Goal: Task Accomplishment & Management: Manage account settings

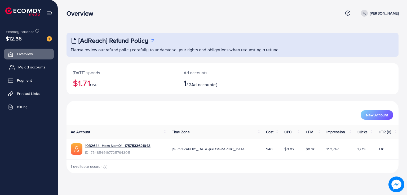
click at [32, 68] on span "My ad accounts" at bounding box center [31, 67] width 27 height 5
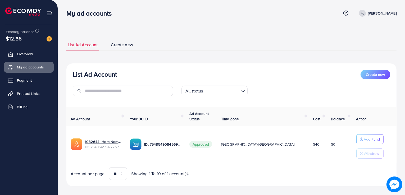
scroll to position [6, 0]
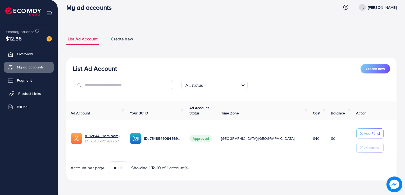
click at [27, 94] on span "Product Links" at bounding box center [29, 93] width 23 height 5
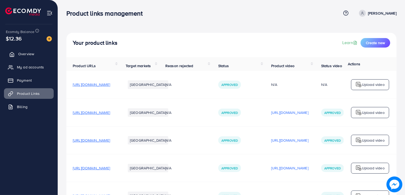
click at [28, 51] on span "Overview" at bounding box center [26, 53] width 16 height 5
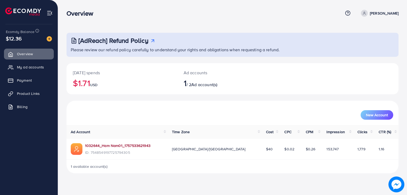
click at [99, 145] on link "1032644_Ham Nam01_1757533621943" at bounding box center [117, 145] width 65 height 5
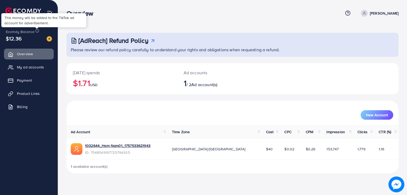
click at [36, 30] on icon at bounding box center [37, 31] width 4 height 4
click at [26, 108] on span "Billing" at bounding box center [23, 106] width 11 height 5
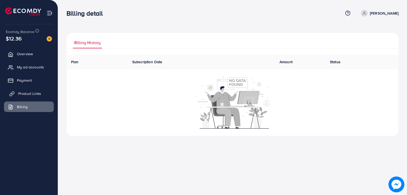
click at [29, 93] on span "Product Links" at bounding box center [29, 93] width 23 height 5
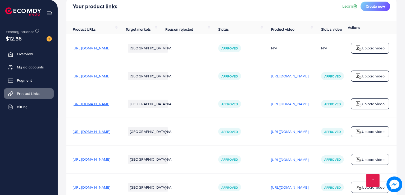
scroll to position [34, 0]
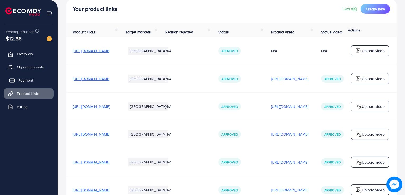
click at [33, 78] on link "Payment" at bounding box center [29, 80] width 50 height 11
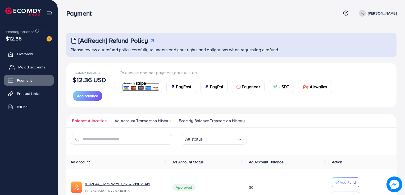
click at [32, 67] on span "My ad accounts" at bounding box center [31, 67] width 27 height 5
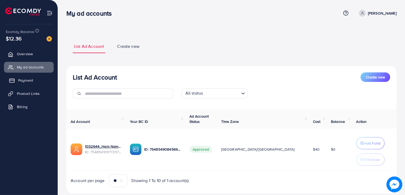
click at [30, 84] on link "Payment" at bounding box center [29, 80] width 50 height 11
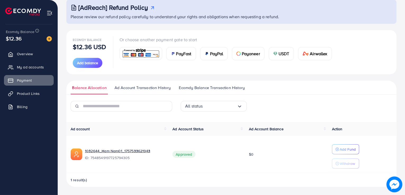
scroll to position [32, 0]
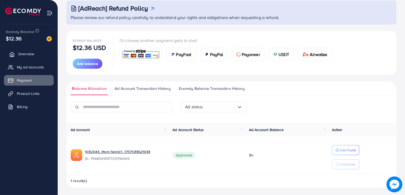
click at [25, 55] on span "Overview" at bounding box center [26, 53] width 16 height 5
